Goal: Task Accomplishment & Management: Manage account settings

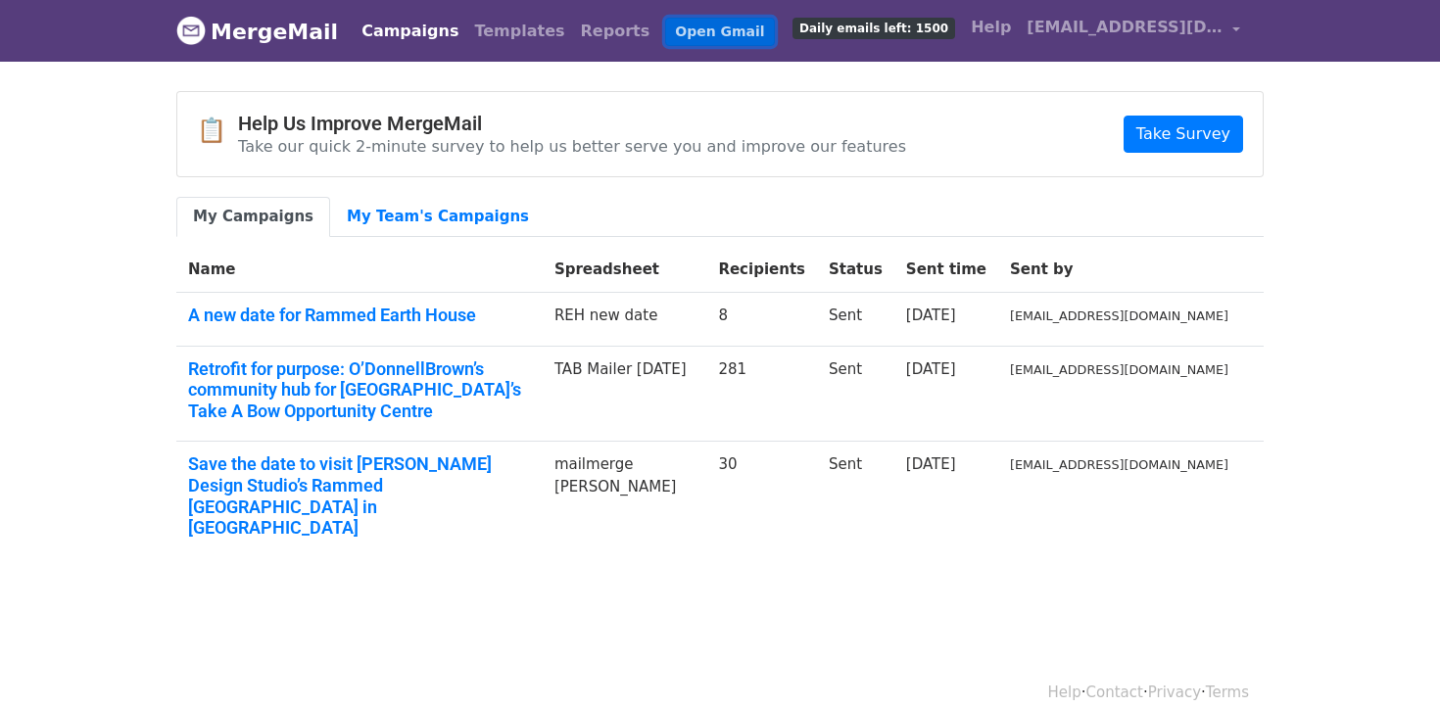
click at [665, 35] on link "Open Gmail" at bounding box center [719, 32] width 109 height 28
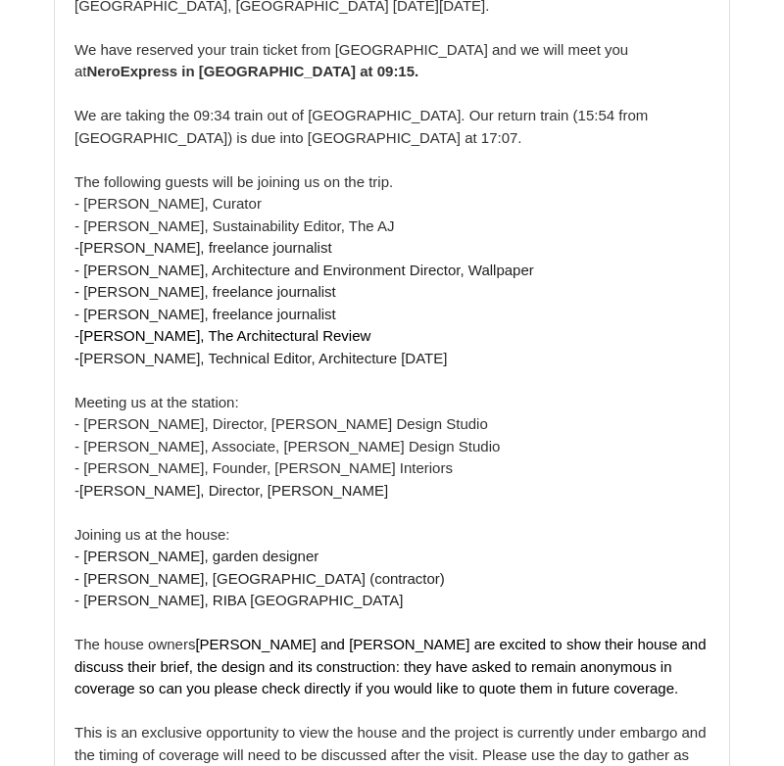
scroll to position [384, 0]
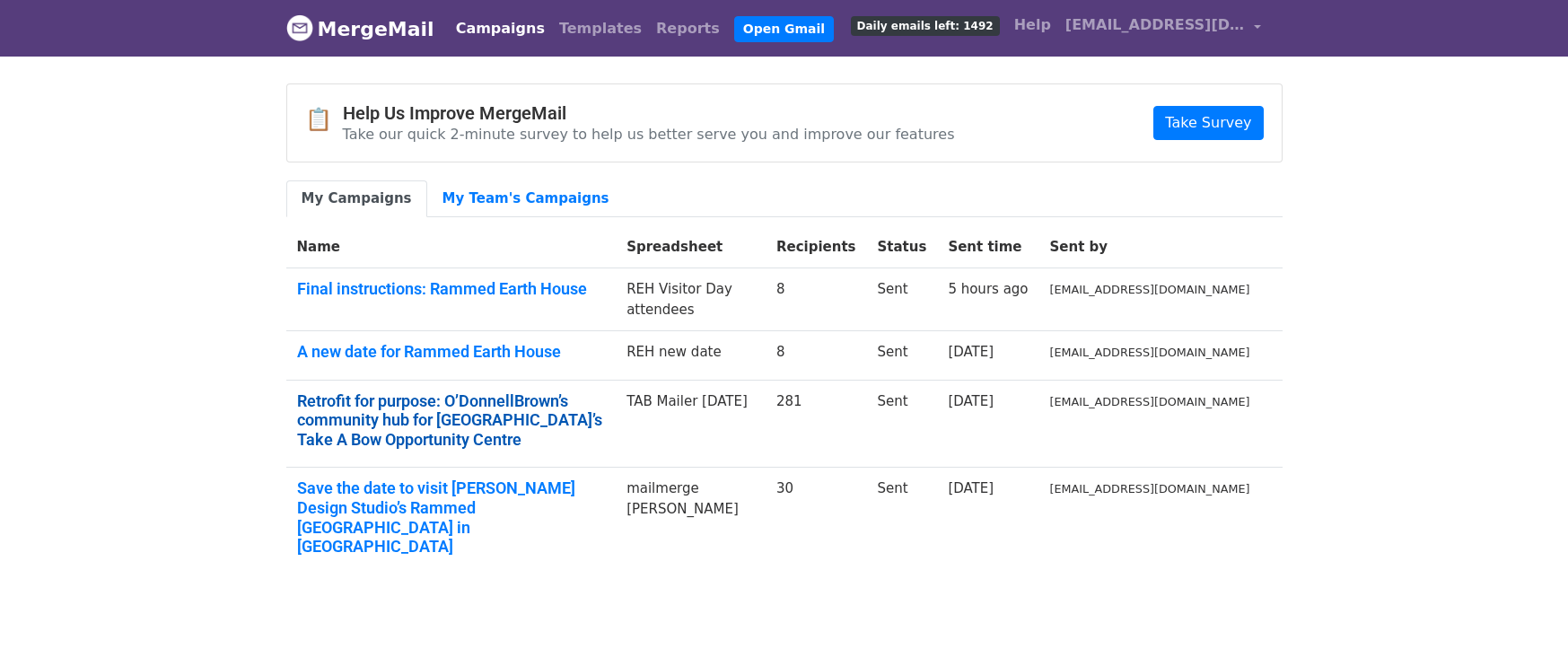
click at [493, 415] on link "Retrofit for purpose: O’DonnellBrown’s community hub for Kilmarnock’s Take A Bo…" at bounding box center [451, 421] width 309 height 59
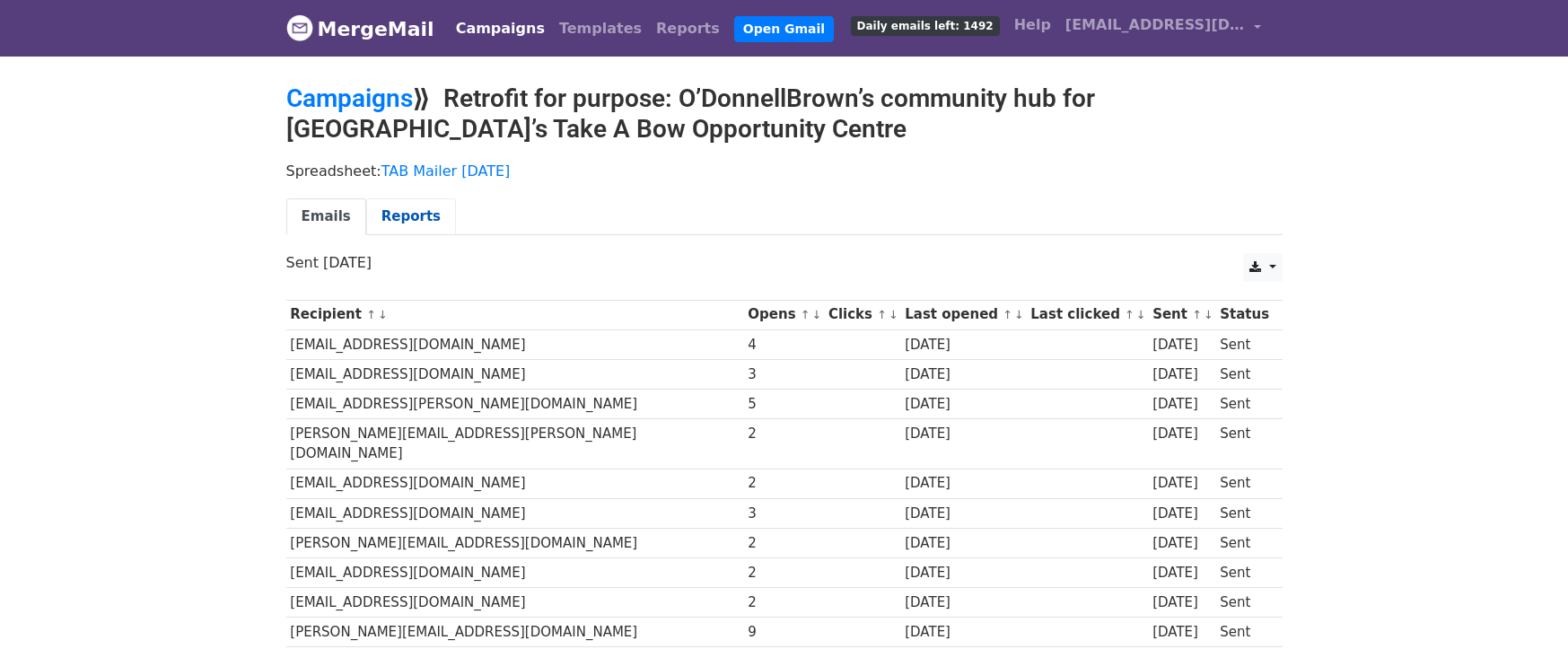
click at [403, 223] on link "Reports" at bounding box center [411, 216] width 90 height 37
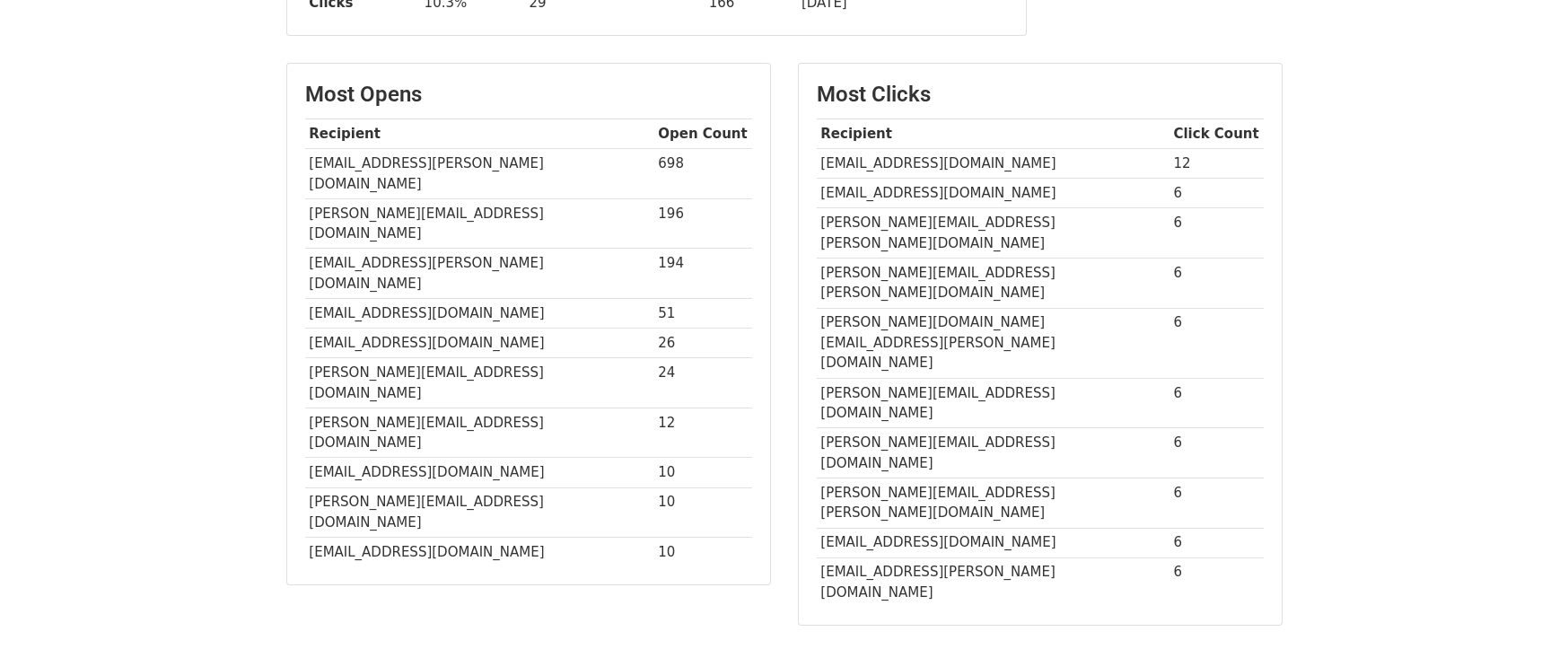
scroll to position [260, 0]
